Goal: Use online tool/utility: Use online tool/utility

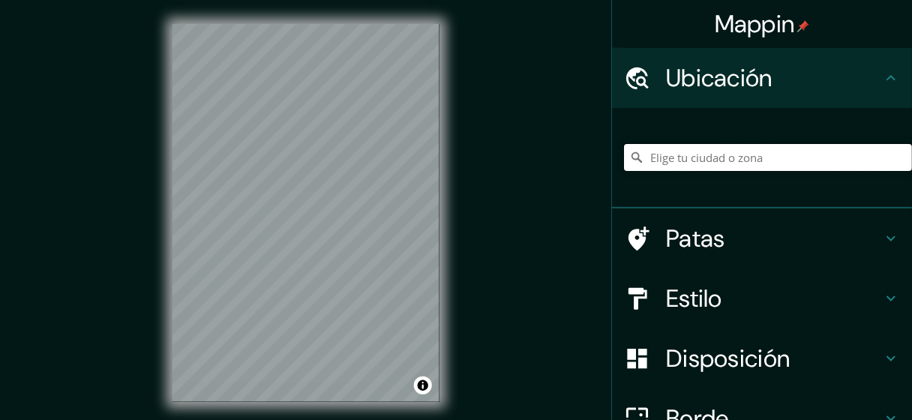
click at [698, 160] on input "Elige tu ciudad o zona" at bounding box center [768, 157] width 288 height 27
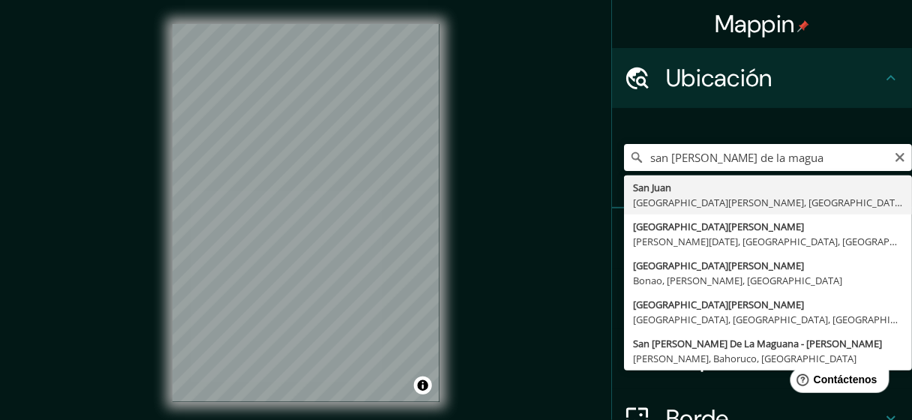
type input "[GEOGRAPHIC_DATA][PERSON_NAME], [GEOGRAPHIC_DATA][PERSON_NAME], [GEOGRAPHIC_DAT…"
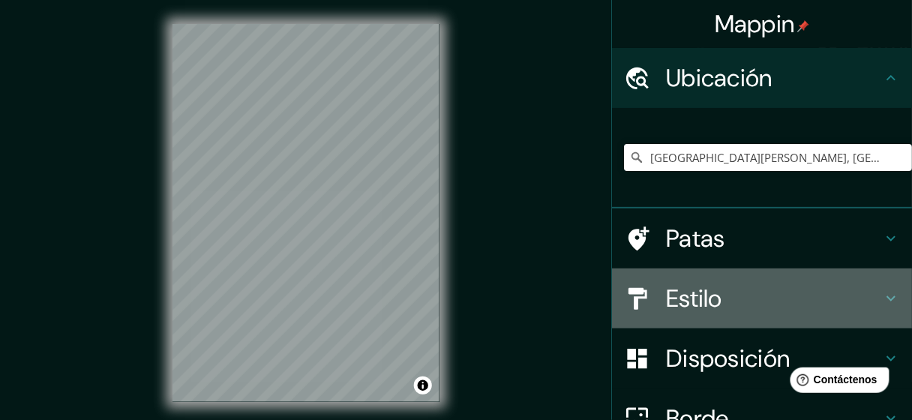
click at [882, 294] on icon at bounding box center [891, 299] width 18 height 18
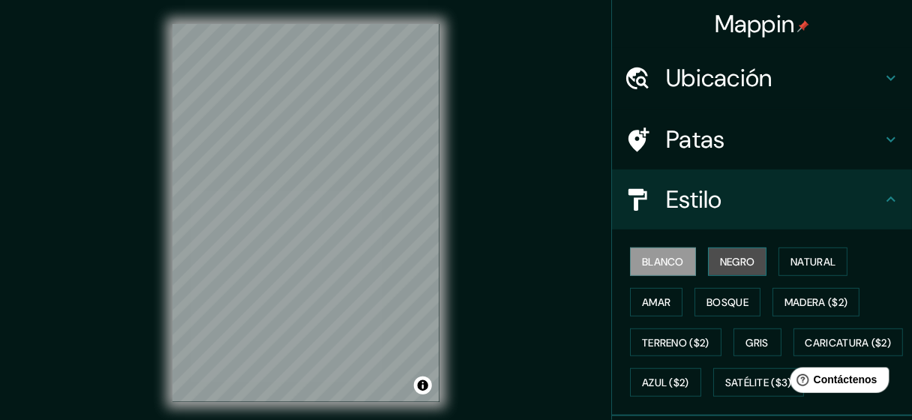
click at [722, 261] on font "Negro" at bounding box center [737, 262] width 35 height 14
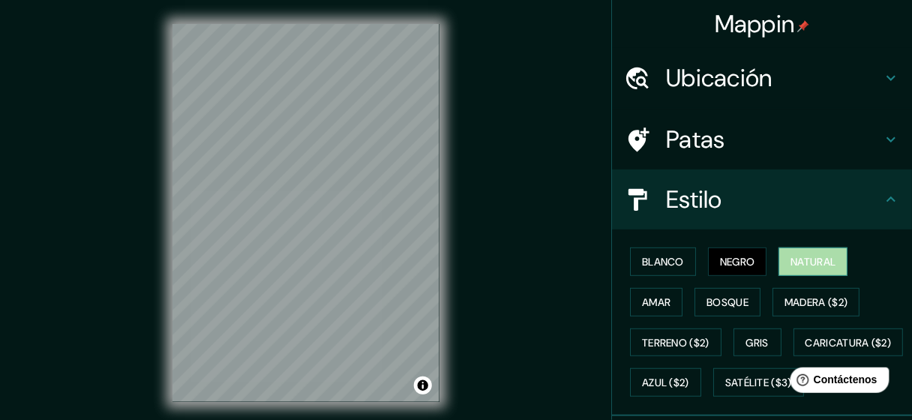
click at [795, 260] on font "Natural" at bounding box center [813, 262] width 45 height 14
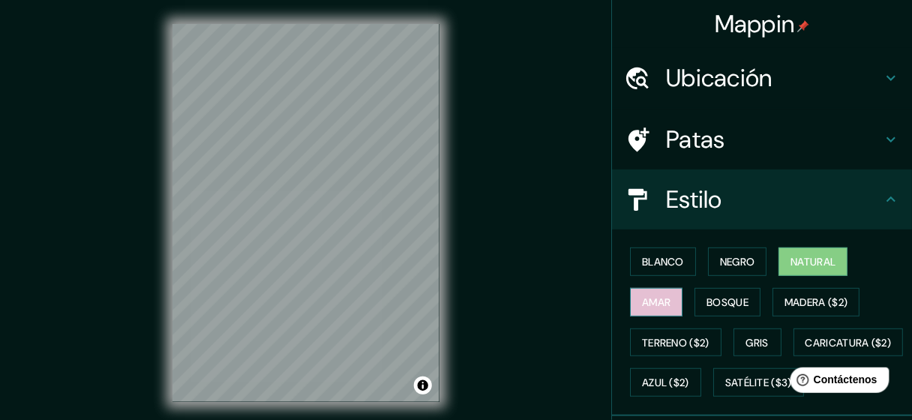
click at [660, 297] on font "Amar" at bounding box center [656, 303] width 29 height 14
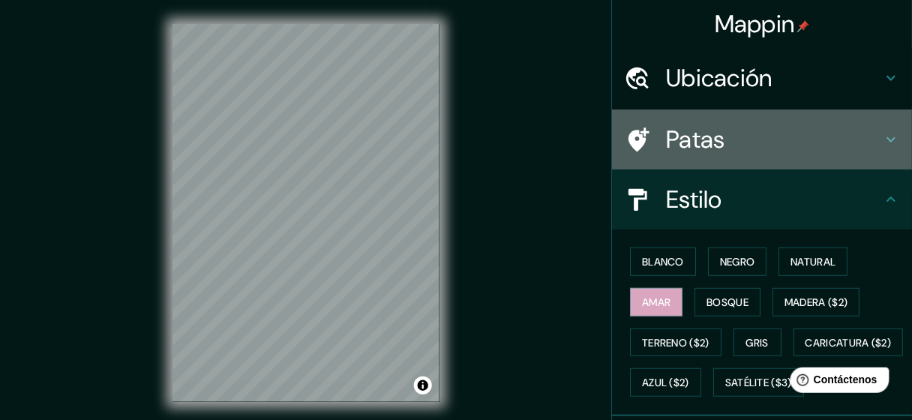
click at [882, 136] on icon at bounding box center [891, 140] width 18 height 18
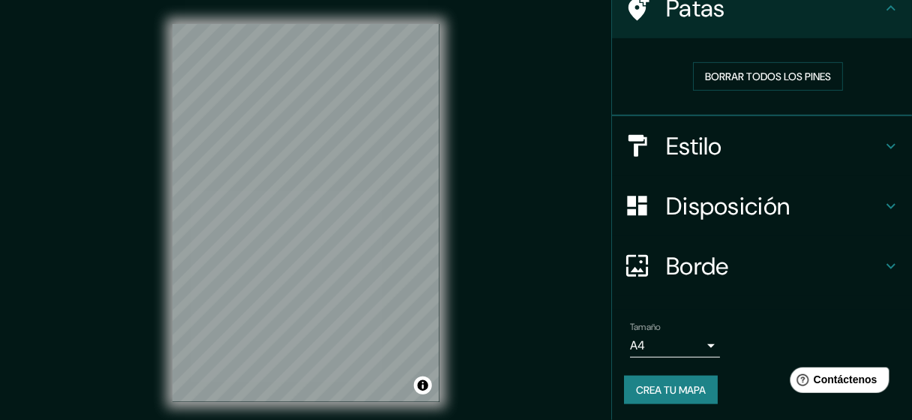
scroll to position [28, 0]
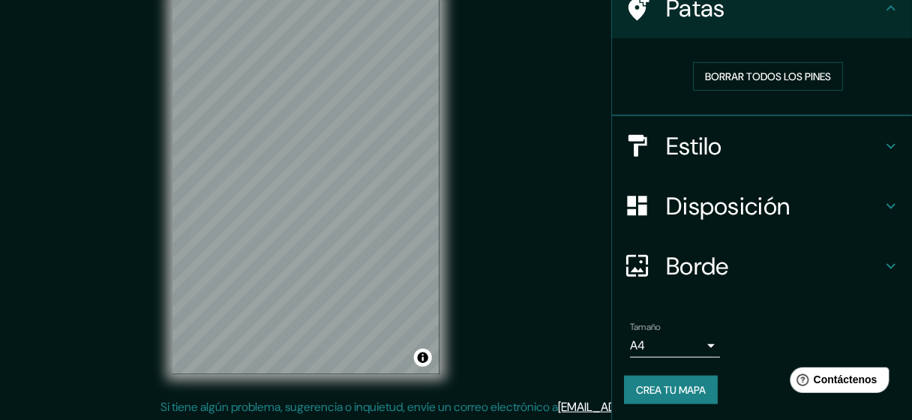
click at [882, 260] on icon at bounding box center [891, 266] width 18 height 18
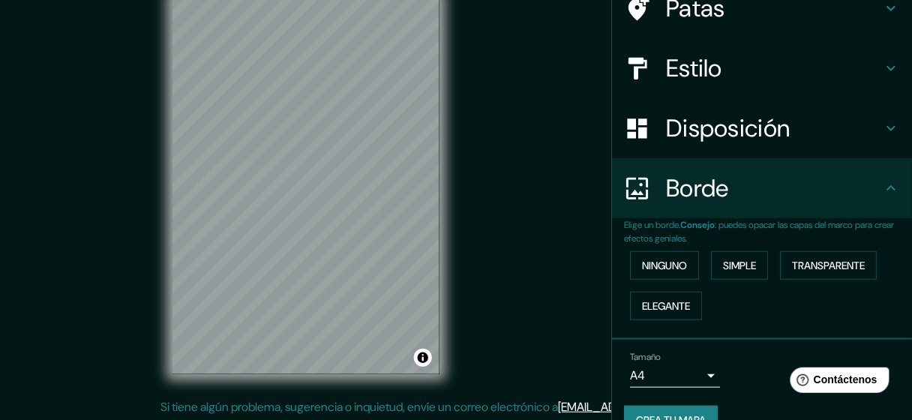
click at [881, 86] on div "Estilo" at bounding box center [762, 68] width 300 height 60
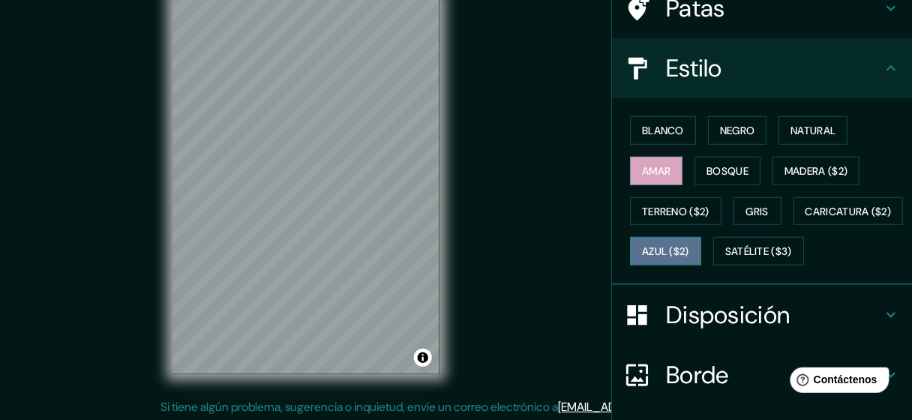
click at [689, 248] on font "Azul ($2)" at bounding box center [665, 252] width 47 height 14
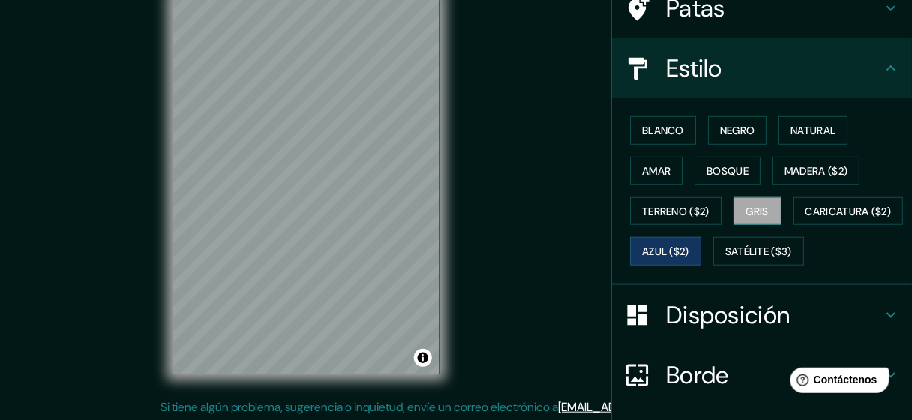
click at [750, 202] on font "Gris" at bounding box center [757, 212] width 23 height 20
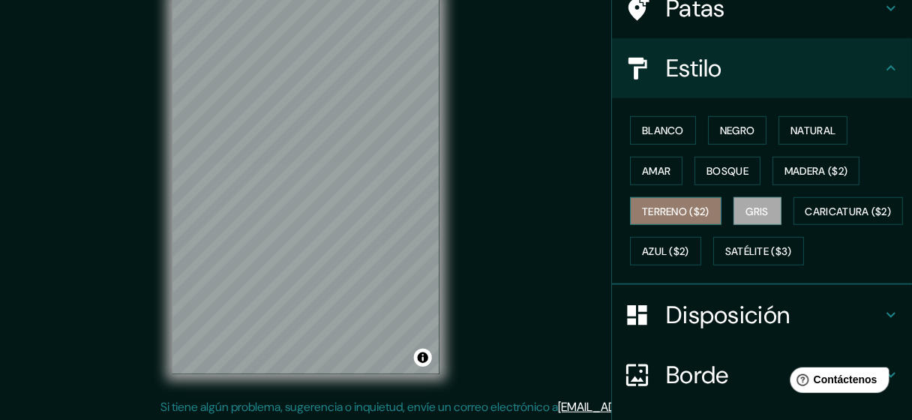
click at [686, 205] on font "Terreno ($2)" at bounding box center [676, 212] width 68 height 14
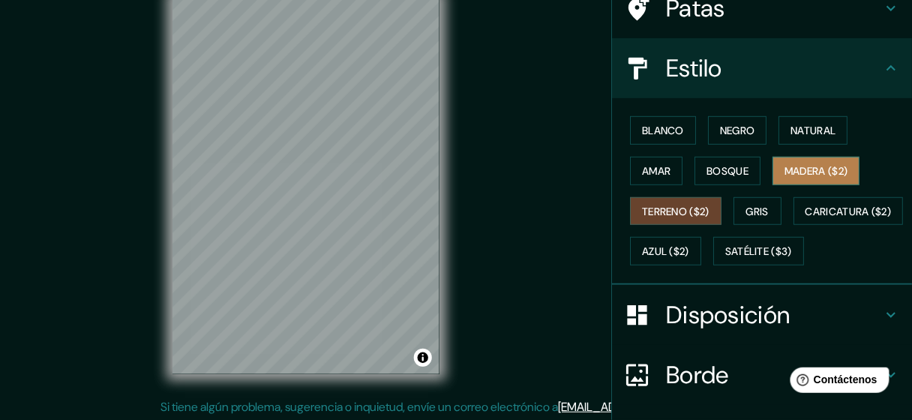
click at [822, 170] on font "Madera ($2)" at bounding box center [816, 171] width 63 height 14
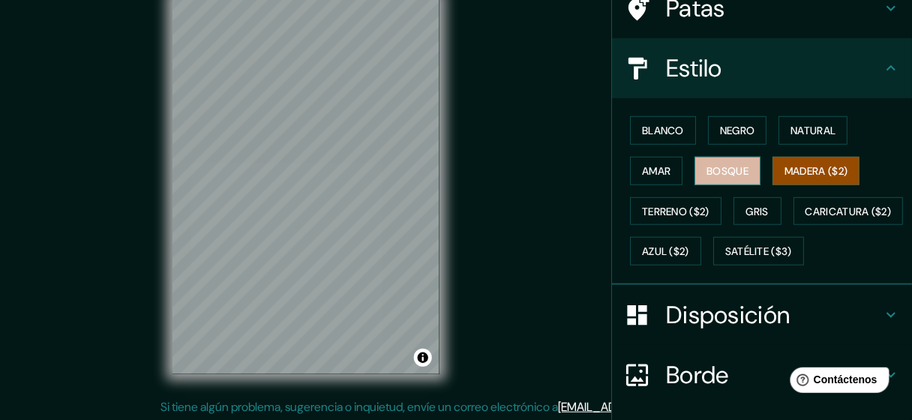
click at [731, 164] on font "Bosque" at bounding box center [728, 171] width 42 height 14
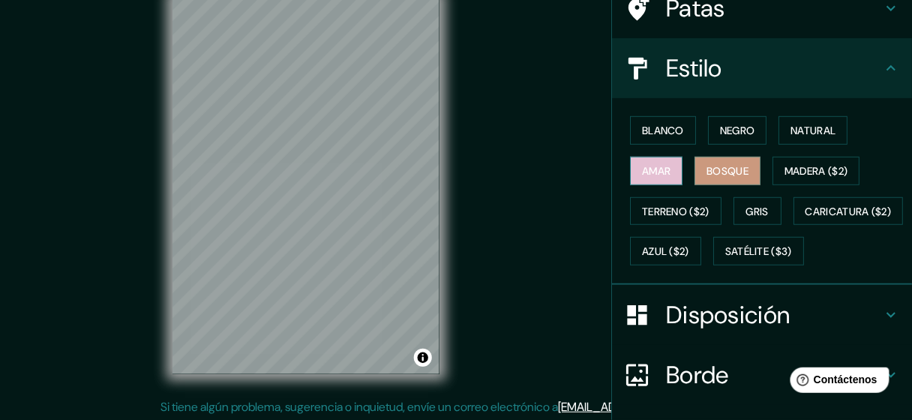
click at [647, 173] on font "Amar" at bounding box center [656, 171] width 29 height 14
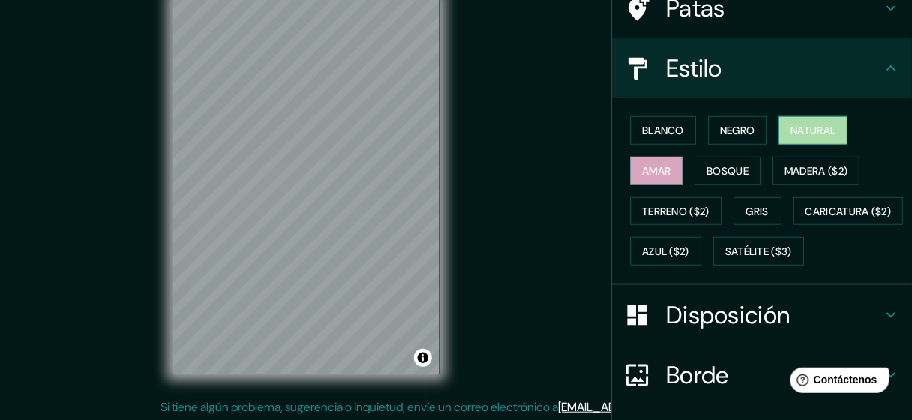
click at [791, 128] on font "Natural" at bounding box center [813, 131] width 45 height 14
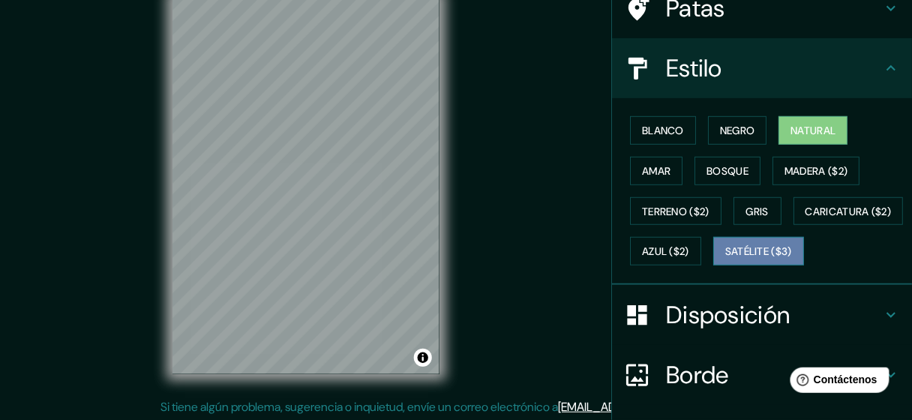
click at [725, 259] on font "Satélite ($3)" at bounding box center [758, 252] width 67 height 14
